Goal: Find specific page/section: Find specific page/section

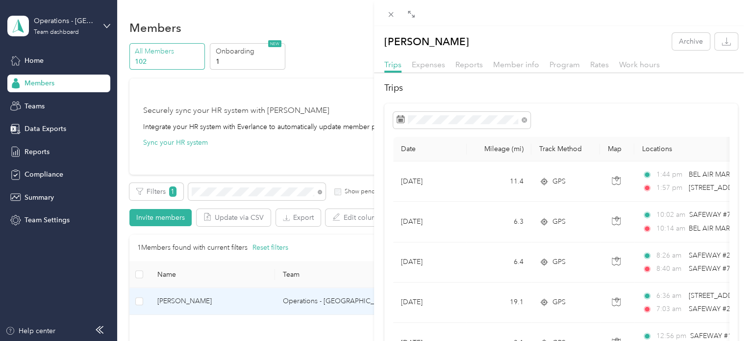
click at [203, 299] on div "[PERSON_NAME] Archive Trips Expenses Reports Member info Program Rates Work hou…" at bounding box center [374, 170] width 748 height 341
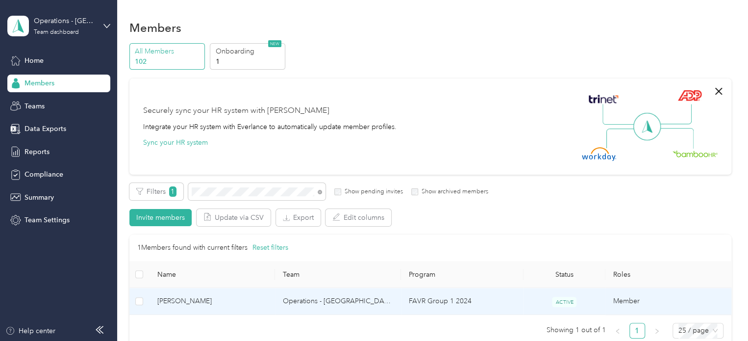
click at [198, 299] on span "[PERSON_NAME]" at bounding box center [212, 301] width 110 height 11
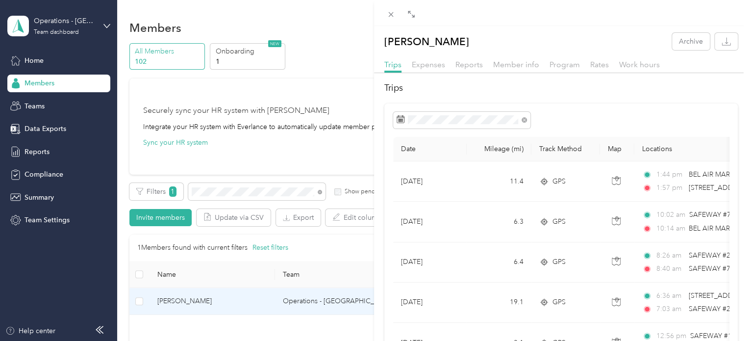
click at [216, 193] on div "[PERSON_NAME] Archive Trips Expenses Reports Member info Program Rates Work hou…" at bounding box center [374, 170] width 748 height 341
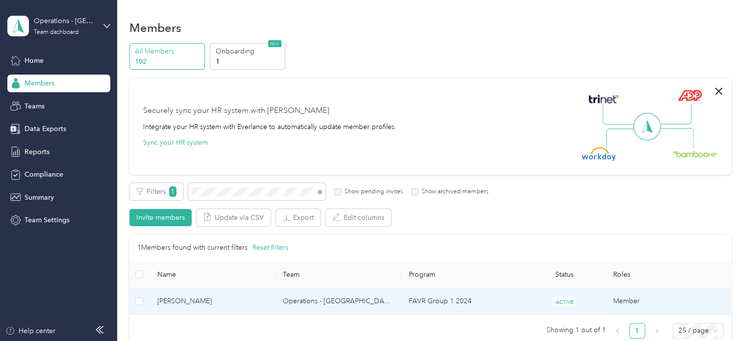
click at [216, 193] on div at bounding box center [374, 170] width 748 height 341
click at [187, 300] on span "[PERSON_NAME]" at bounding box center [212, 301] width 110 height 11
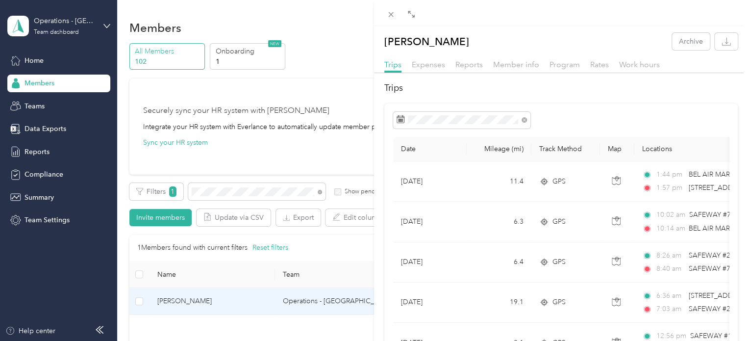
click at [227, 191] on div "[PERSON_NAME] Archive Trips Expenses Reports Member info Program Rates Work hou…" at bounding box center [374, 170] width 748 height 341
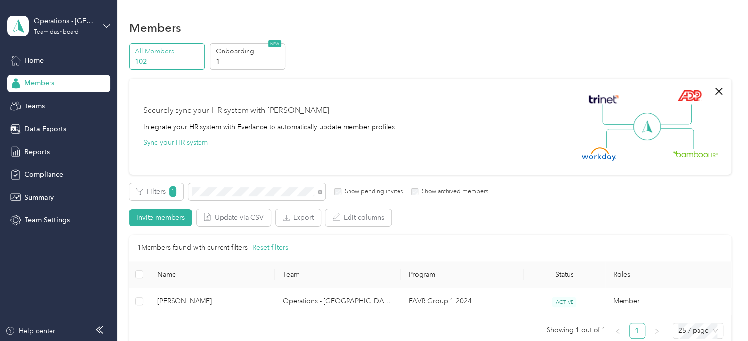
click at [227, 191] on div at bounding box center [374, 170] width 748 height 341
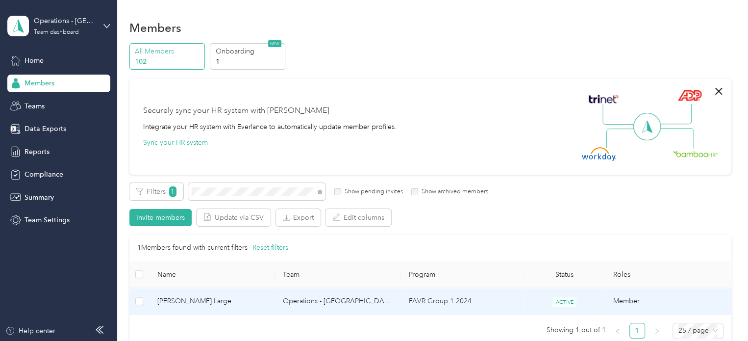
click at [187, 298] on span "[PERSON_NAME] Large" at bounding box center [212, 301] width 110 height 11
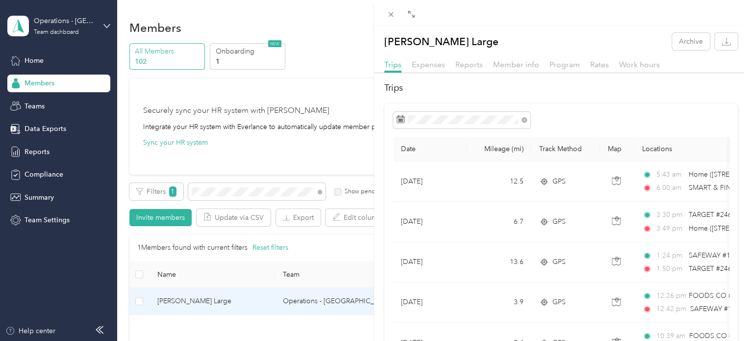
click at [219, 194] on div "[PERSON_NAME] Large Archive Trips Expenses Reports Member info Program Rates Wo…" at bounding box center [374, 170] width 748 height 341
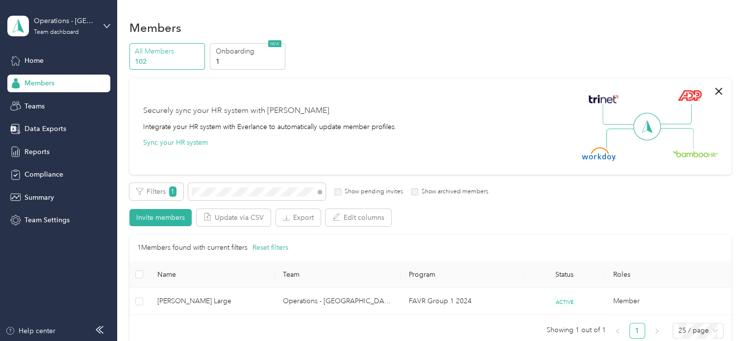
click at [218, 192] on div at bounding box center [374, 170] width 748 height 341
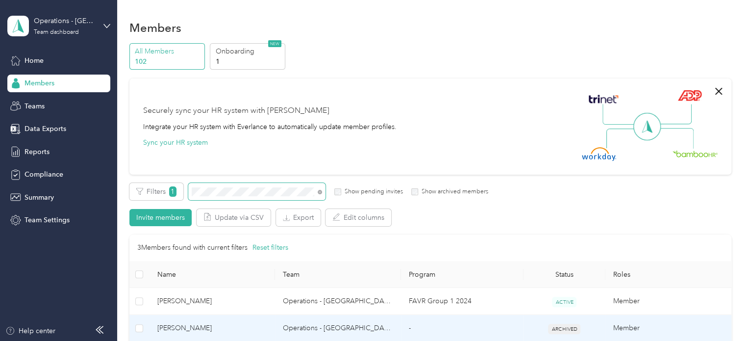
scroll to position [98, 0]
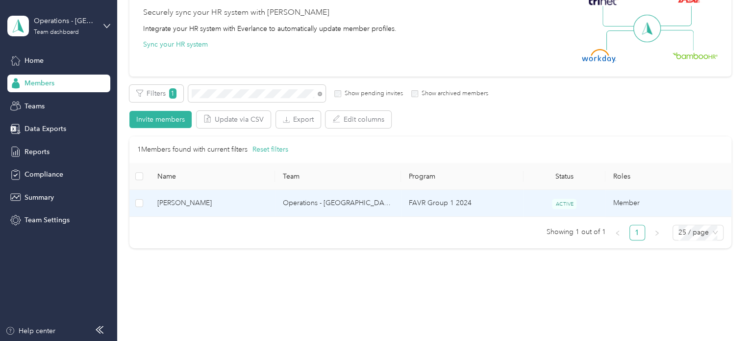
click at [201, 199] on span "[PERSON_NAME]" at bounding box center [212, 203] width 110 height 11
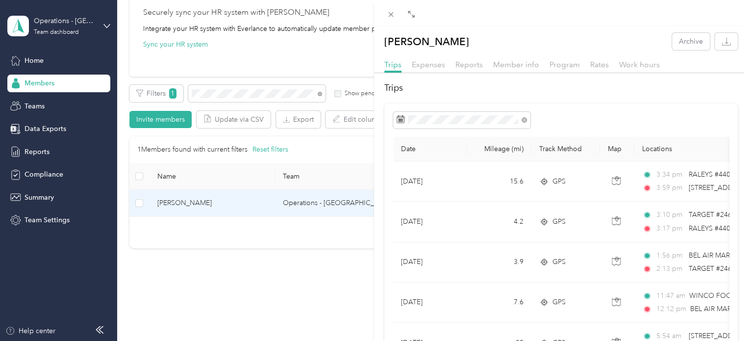
click at [180, 205] on div "[PERSON_NAME] Archive Trips Expenses Reports Member info Program Rates Work hou…" at bounding box center [374, 170] width 748 height 341
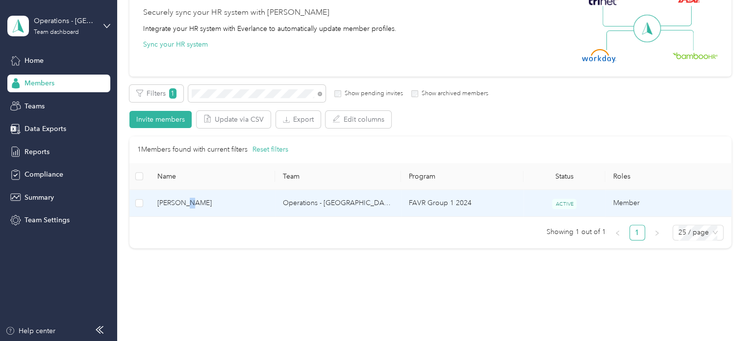
click at [183, 205] on span "[PERSON_NAME]" at bounding box center [212, 203] width 110 height 11
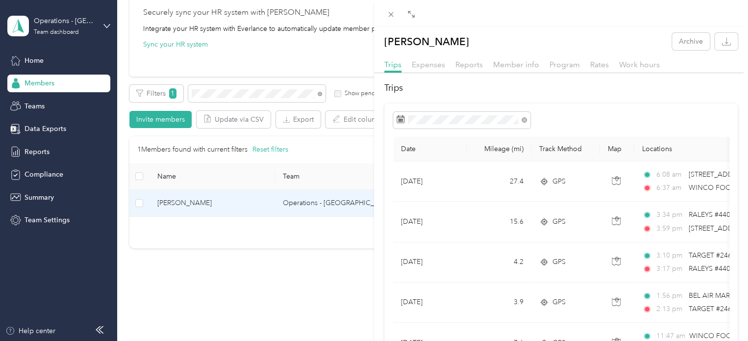
click at [282, 239] on div "[PERSON_NAME] Archive Trips Expenses Reports Member info Program Rates Work hou…" at bounding box center [374, 170] width 748 height 341
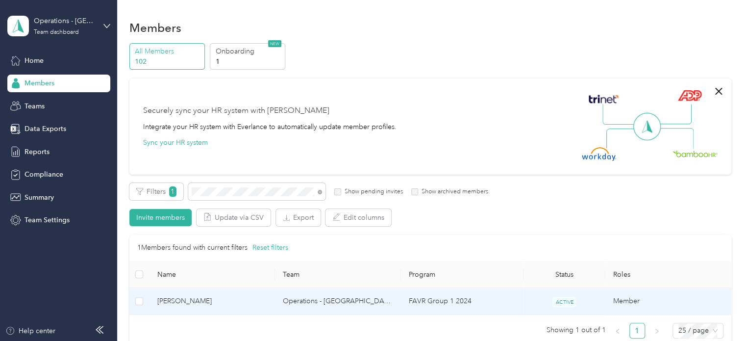
click at [192, 304] on span "[PERSON_NAME]" at bounding box center [212, 301] width 110 height 11
